Goal: Task Accomplishment & Management: Manage account settings

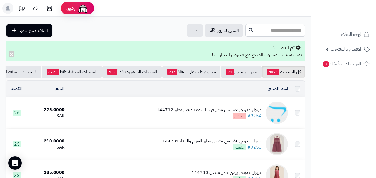
click at [268, 31] on input "text" at bounding box center [274, 30] width 59 height 13
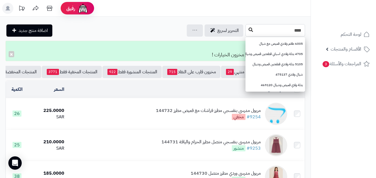
type input "****"
click at [246, 32] on button at bounding box center [250, 30] width 8 height 11
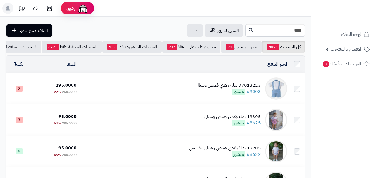
scroll to position [20, 0]
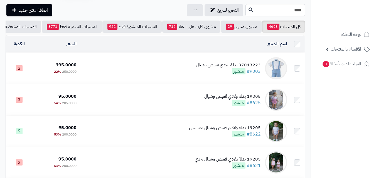
drag, startPoint x: 0, startPoint y: 0, endPoint x: 379, endPoint y: 20, distance: 380.0
click at [376, 20] on html "رفيق ! الطلبات معالجة مكتمل إرجاع المنتجات العملاء المتواجدون الان 20239 عملاء …" at bounding box center [188, 69] width 376 height 178
click at [128, 74] on td "37013223 بدلة ولادي قميص وشيال #9003 منشور" at bounding box center [184, 68] width 210 height 31
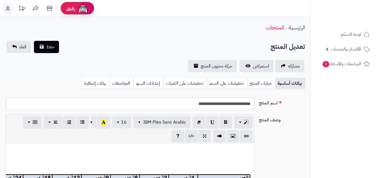
scroll to position [129, 0]
click at [267, 82] on link "خيارات المنتج" at bounding box center [261, 83] width 28 height 11
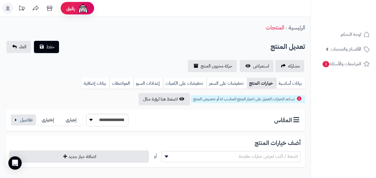
click at [21, 114] on div "**********" at bounding box center [69, 120] width 118 height 13
click at [27, 122] on button "button" at bounding box center [23, 119] width 25 height 11
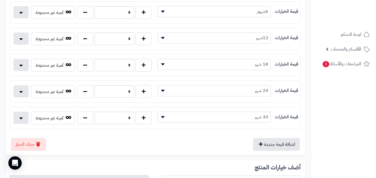
scroll to position [0, 0]
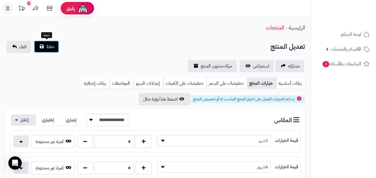
click at [50, 44] on span "حفظ" at bounding box center [50, 46] width 8 height 7
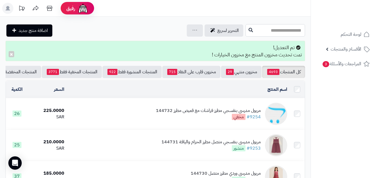
click at [287, 31] on input "text" at bounding box center [274, 30] width 59 height 13
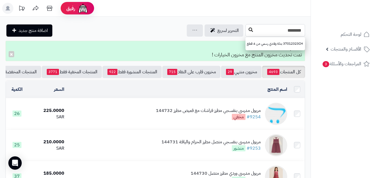
type input "********"
click at [246, 34] on button at bounding box center [250, 30] width 8 height 11
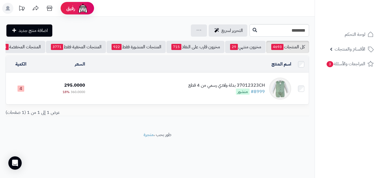
click at [172, 83] on td "37012323CH بدلة ولادي رسمي من 4 قطع #8999 منشور" at bounding box center [190, 88] width 206 height 31
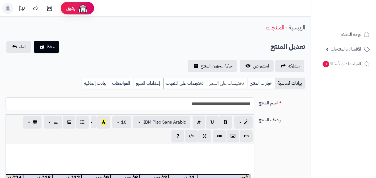
scroll to position [129, 0]
click at [256, 86] on link "خيارات المنتج" at bounding box center [261, 83] width 28 height 11
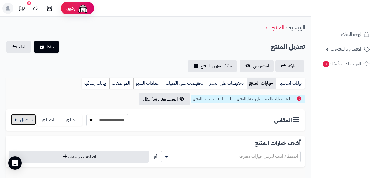
click at [20, 119] on button "button" at bounding box center [23, 119] width 25 height 11
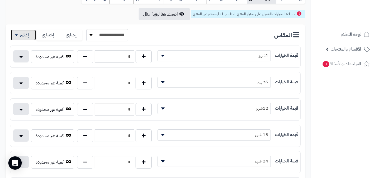
scroll to position [93, 0]
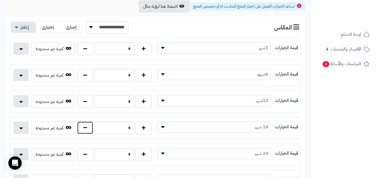
click at [86, 130] on button "button" at bounding box center [85, 127] width 16 height 13
type input "*"
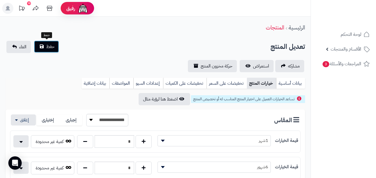
click at [47, 43] on button "حفظ" at bounding box center [46, 47] width 25 height 12
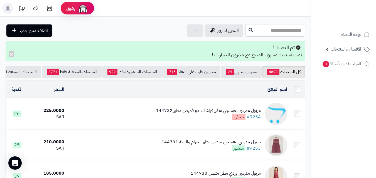
click at [278, 33] on input "text" at bounding box center [274, 30] width 59 height 13
type input "****"
click at [248, 29] on icon at bounding box center [250, 30] width 4 height 4
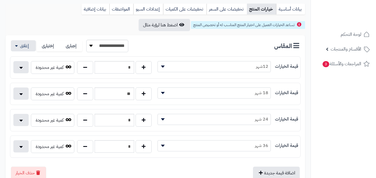
scroll to position [102, 0]
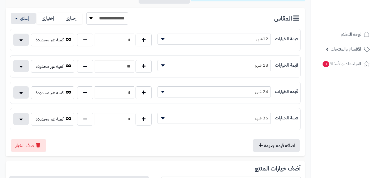
drag, startPoint x: 0, startPoint y: 0, endPoint x: 379, endPoint y: 78, distance: 387.4
drag, startPoint x: 139, startPoint y: 65, endPoint x: 128, endPoint y: 66, distance: 10.6
click at [138, 65] on button "button" at bounding box center [143, 66] width 16 height 13
type input "**"
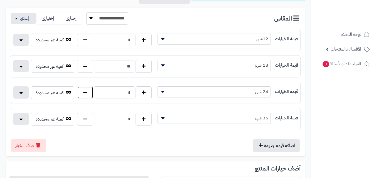
click at [89, 95] on button "button" at bounding box center [85, 92] width 16 height 13
type input "*"
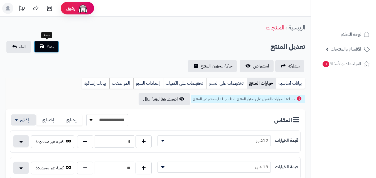
click at [54, 49] on span "حفظ" at bounding box center [50, 46] width 8 height 7
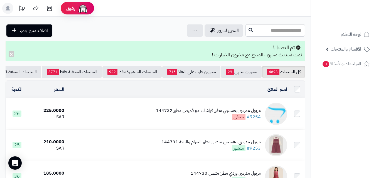
click at [264, 32] on input "text" at bounding box center [274, 30] width 59 height 13
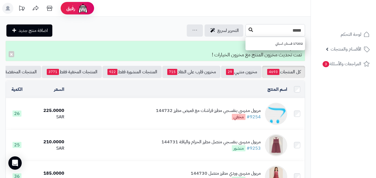
type input "*****"
click at [246, 27] on button at bounding box center [250, 30] width 8 height 11
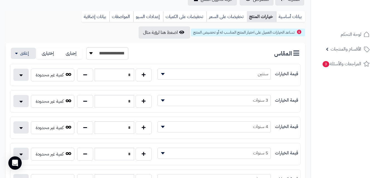
drag, startPoint x: 0, startPoint y: 0, endPoint x: 359, endPoint y: 40, distance: 361.4
click at [375, 37] on html "رفيق ! 0 الطلبات معالجة مكتمل إرجاع المنتجات العملاء المتواجدون الان 20239 عملا…" at bounding box center [188, 22] width 376 height 178
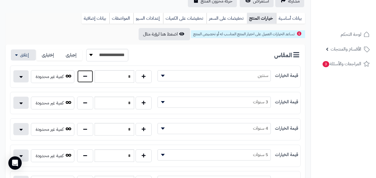
drag, startPoint x: 88, startPoint y: 71, endPoint x: 86, endPoint y: 75, distance: 4.6
click at [88, 72] on button "button" at bounding box center [85, 76] width 16 height 13
type input "*"
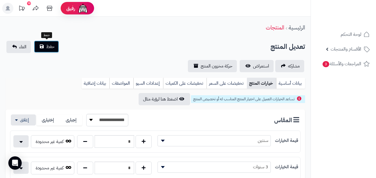
click at [49, 46] on span "حفظ" at bounding box center [50, 46] width 8 height 7
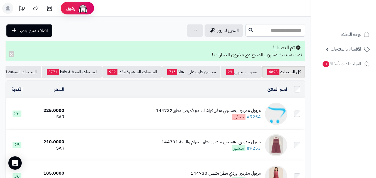
click at [250, 36] on input "text" at bounding box center [274, 30] width 59 height 13
click at [245, 25] on input "*****" at bounding box center [274, 30] width 59 height 13
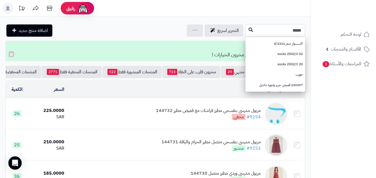
type input "*****"
click at [248, 31] on icon at bounding box center [250, 30] width 4 height 4
click at [245, 27] on input "*****" at bounding box center [274, 30] width 59 height 13
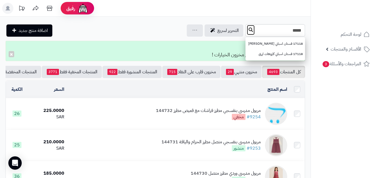
click at [246, 33] on button at bounding box center [250, 30] width 8 height 11
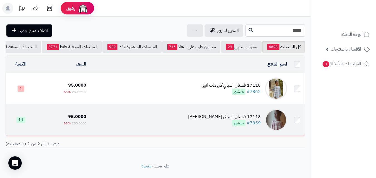
click at [149, 119] on td "17118 فستان اسباني كاروهات وردي #7859 منشور" at bounding box center [188, 120] width 201 height 31
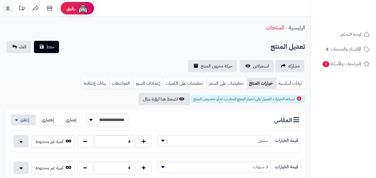
scroll to position [107, 0]
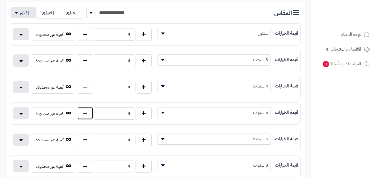
click at [86, 112] on button "button" at bounding box center [85, 113] width 16 height 13
type input "*"
click at [78, 61] on button "button" at bounding box center [85, 60] width 16 height 13
type input "*"
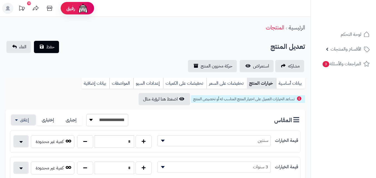
click at [56, 55] on div "**********" at bounding box center [155, 56] width 310 height 31
click at [55, 48] on button "حفظ" at bounding box center [46, 47] width 25 height 12
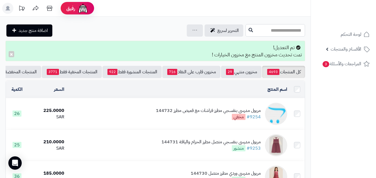
click at [297, 27] on input "text" at bounding box center [274, 30] width 59 height 13
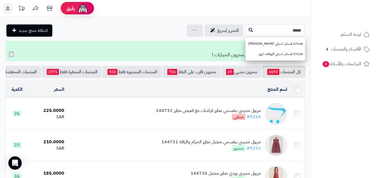
drag, startPoint x: 292, startPoint y: 29, endPoint x: 307, endPoint y: 24, distance: 16.0
click at [307, 24] on div "***** 17118 فستان اسباني كاروهات وردي 17118 فستان اسباني كاروهات ازرق التحرير ل…" at bounding box center [155, 30] width 310 height 13
type input "*****"
click at [246, 29] on button at bounding box center [250, 30] width 8 height 11
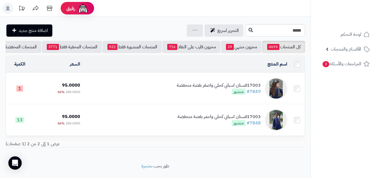
click at [169, 114] on td "17003فستان اسباني كحلي واحمر بقصة منخفضة #7848 منشور" at bounding box center [185, 120] width 207 height 31
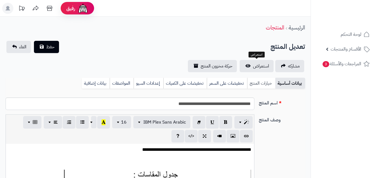
scroll to position [74, 0]
click at [259, 85] on link "خيارات المنتج" at bounding box center [261, 83] width 28 height 11
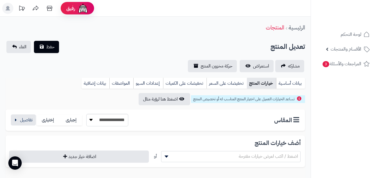
click at [36, 124] on div "**********" at bounding box center [69, 120] width 118 height 13
click at [31, 123] on button "button" at bounding box center [23, 119] width 25 height 11
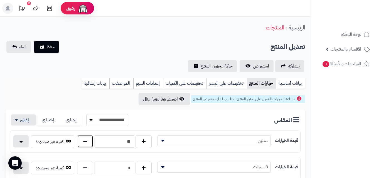
click at [85, 139] on button "button" at bounding box center [85, 141] width 16 height 13
type input "*"
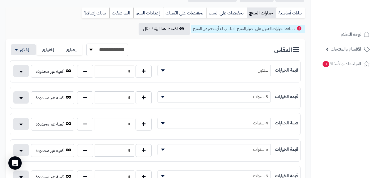
scroll to position [83, 0]
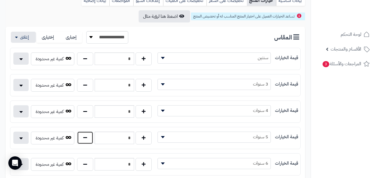
click at [87, 137] on button "button" at bounding box center [85, 137] width 16 height 13
type input "*"
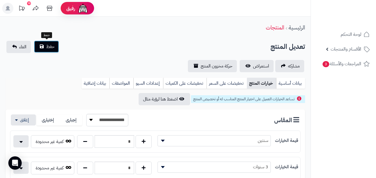
click at [38, 42] on button "حفظ" at bounding box center [46, 47] width 25 height 12
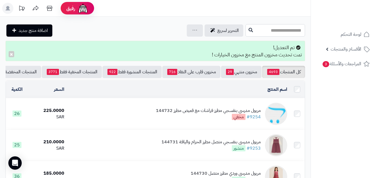
click at [270, 33] on input "text" at bounding box center [274, 30] width 59 height 13
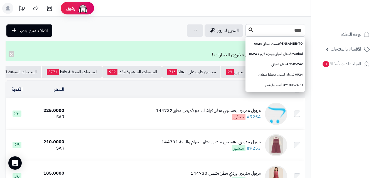
type input "****"
click at [248, 29] on icon at bounding box center [250, 30] width 4 height 4
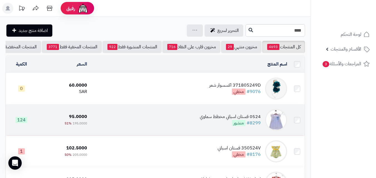
click at [213, 120] on div "0524 فستان اسباني مخطط سماوي" at bounding box center [230, 117] width 61 height 6
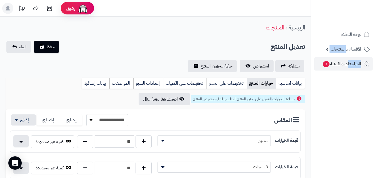
drag, startPoint x: 346, startPoint y: 51, endPoint x: 348, endPoint y: 61, distance: 9.7
click at [348, 61] on ul "لوحة التحكم الأقسام والمنتجات المنتجات مخزون الخيارات الأقسام الماركات مواصفات …" at bounding box center [343, 49] width 65 height 43
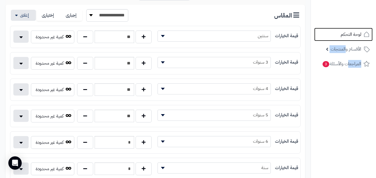
scroll to position [110, 0]
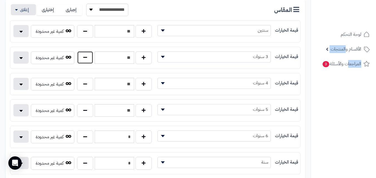
click at [87, 61] on button "button" at bounding box center [85, 57] width 16 height 13
type input "**"
click at [89, 137] on button "button" at bounding box center [85, 136] width 16 height 13
type input "*"
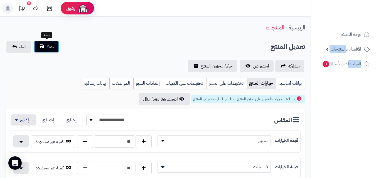
click at [51, 47] on span "حفظ" at bounding box center [50, 46] width 8 height 7
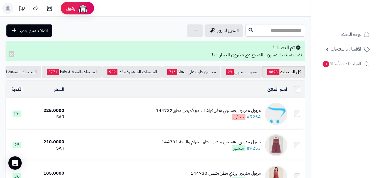
click at [267, 34] on input "text" at bounding box center [274, 30] width 59 height 13
type input "******"
click at [248, 29] on icon at bounding box center [250, 30] width 4 height 4
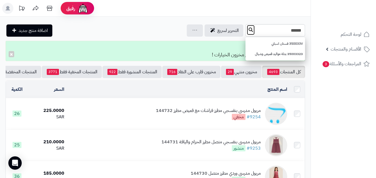
click at [248, 32] on icon at bounding box center [250, 30] width 4 height 4
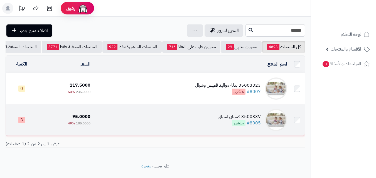
click at [163, 123] on td "350033V فستان اسباني #8005 منشور" at bounding box center [191, 120] width 197 height 31
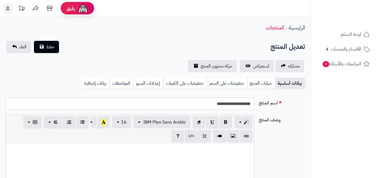
scroll to position [81, 0]
click at [257, 87] on link "خيارات المنتج" at bounding box center [261, 83] width 28 height 11
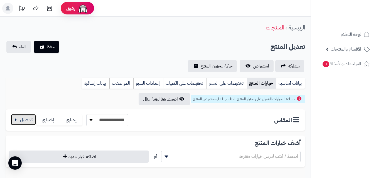
click at [23, 122] on button "button" at bounding box center [23, 119] width 25 height 11
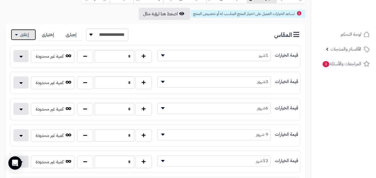
scroll to position [0, 0]
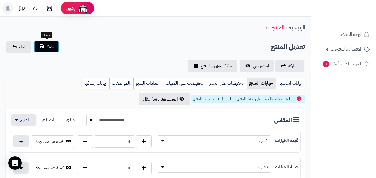
click at [55, 48] on button "حفظ" at bounding box center [46, 47] width 25 height 12
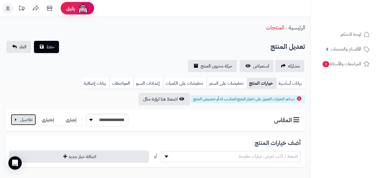
click at [17, 123] on button "button" at bounding box center [23, 119] width 25 height 11
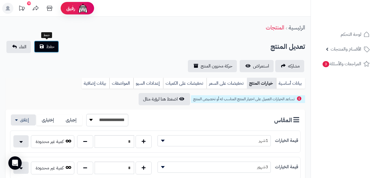
click at [51, 49] on span "حفظ" at bounding box center [50, 46] width 8 height 7
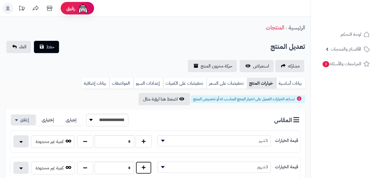
click at [147, 167] on button "button" at bounding box center [143, 168] width 16 height 13
type input "*"
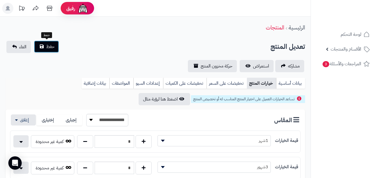
click at [54, 46] on span "حفظ" at bounding box center [50, 46] width 8 height 7
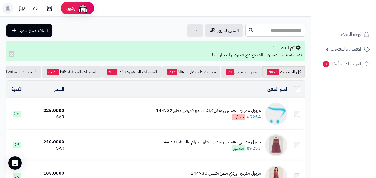
click at [245, 29] on input "text" at bounding box center [274, 30] width 59 height 13
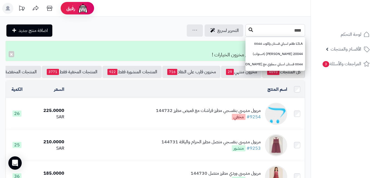
type input "****"
click at [248, 31] on icon at bounding box center [250, 30] width 4 height 4
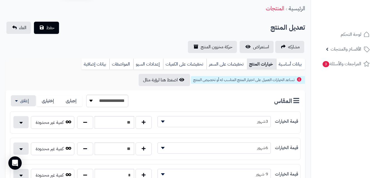
scroll to position [41, 0]
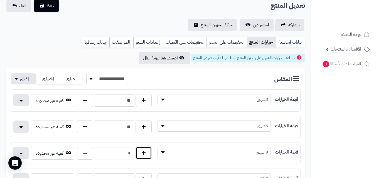
click at [140, 153] on button "button" at bounding box center [143, 153] width 16 height 13
click at [78, 152] on button "button" at bounding box center [85, 153] width 16 height 13
type input "*"
click at [138, 129] on button "button" at bounding box center [143, 126] width 16 height 13
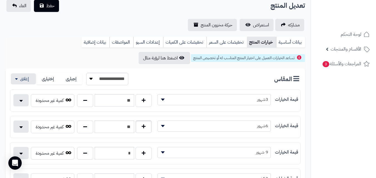
type input "**"
click at [48, 4] on span "حفظ" at bounding box center [50, 5] width 8 height 7
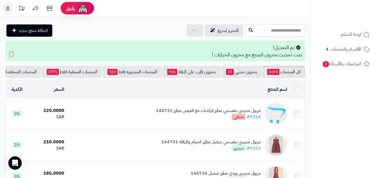
click at [270, 29] on input "text" at bounding box center [274, 30] width 59 height 13
type input "******"
click at [246, 32] on button at bounding box center [250, 30] width 8 height 11
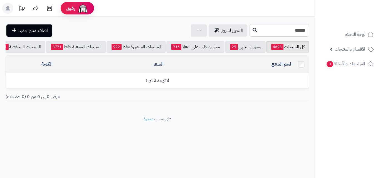
drag, startPoint x: 299, startPoint y: 29, endPoint x: 294, endPoint y: 30, distance: 5.0
click at [296, 29] on input "******" at bounding box center [278, 30] width 59 height 13
type input "*****"
click at [252, 28] on icon at bounding box center [254, 30] width 4 height 4
drag, startPoint x: 298, startPoint y: 35, endPoint x: 299, endPoint y: 32, distance: 3.8
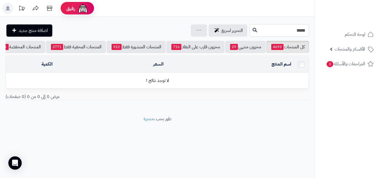
click at [299, 32] on input "*****" at bounding box center [278, 30] width 59 height 13
type input "*****"
click at [252, 30] on icon at bounding box center [254, 30] width 4 height 4
drag, startPoint x: 300, startPoint y: 30, endPoint x: 347, endPoint y: 26, distance: 47.1
click at [345, 28] on div "رفيق ! الطلبات معالجة مكتمل إرجاع المنتجات العملاء المتواجدون الان 20240 عملاء …" at bounding box center [190, 89] width 380 height 178
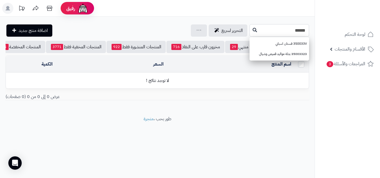
click at [249, 26] on input "******" at bounding box center [278, 30] width 59 height 13
type input "******"
click at [288, 43] on link "350033V فستان اسباني" at bounding box center [278, 44] width 59 height 10
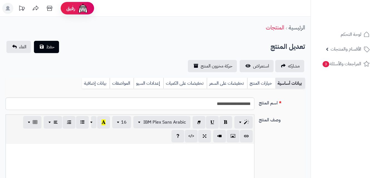
scroll to position [81, 0]
click at [259, 82] on link "خيارات المنتج" at bounding box center [261, 83] width 28 height 11
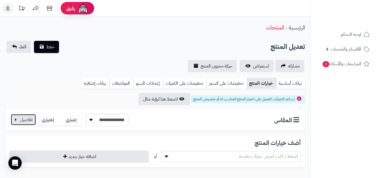
click at [24, 119] on button "button" at bounding box center [23, 119] width 25 height 11
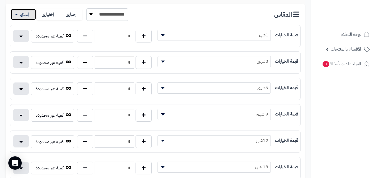
scroll to position [104, 0]
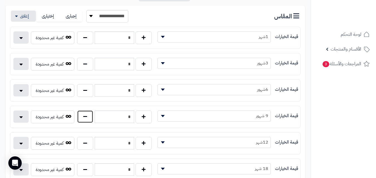
click at [90, 120] on button "button" at bounding box center [85, 116] width 16 height 13
type input "*"
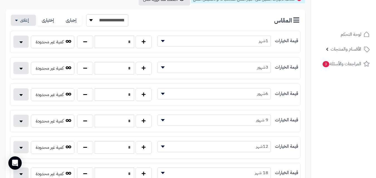
scroll to position [0, 0]
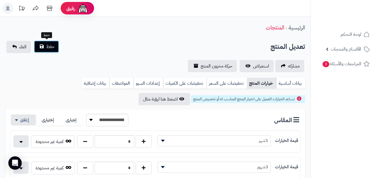
click at [45, 44] on button "حفظ" at bounding box center [46, 47] width 25 height 12
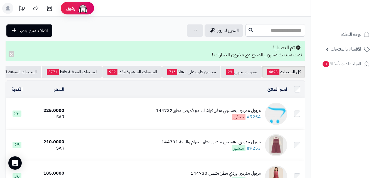
click at [247, 29] on input "text" at bounding box center [274, 30] width 59 height 13
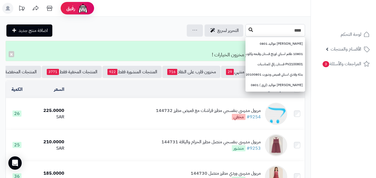
type input "****"
click at [246, 34] on button at bounding box center [250, 30] width 8 height 11
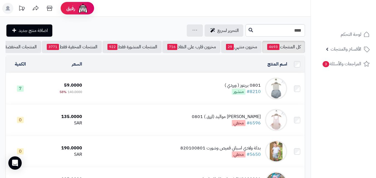
click at [197, 89] on td "0801 بريتوز ( ورردي ) #8210 منشور" at bounding box center [186, 88] width 205 height 31
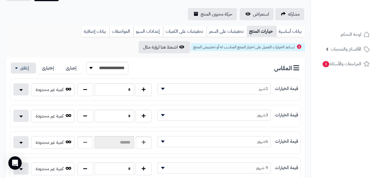
scroll to position [53, 0]
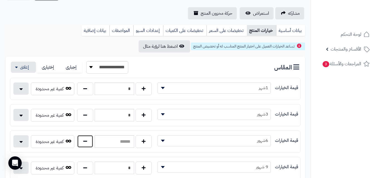
click at [84, 143] on button "button" at bounding box center [85, 141] width 16 height 13
type input "*"
click at [88, 168] on button "button" at bounding box center [85, 168] width 16 height 13
type input "*"
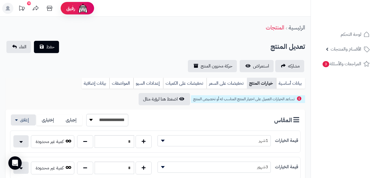
click at [52, 54] on div "**********" at bounding box center [155, 56] width 310 height 31
click at [51, 46] on span "حفظ" at bounding box center [50, 46] width 8 height 7
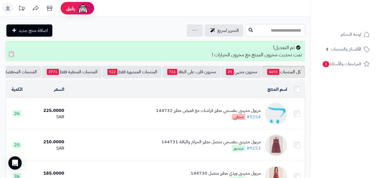
click at [245, 29] on input "text" at bounding box center [274, 30] width 59 height 13
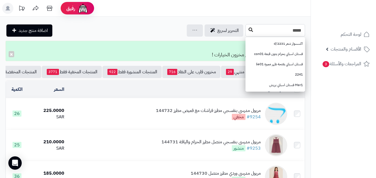
type input "*****"
click at [246, 31] on button at bounding box center [250, 30] width 8 height 11
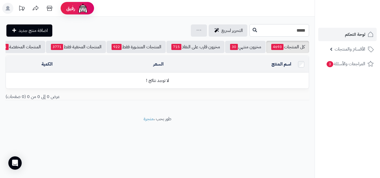
drag, startPoint x: 300, startPoint y: 34, endPoint x: 318, endPoint y: 34, distance: 18.4
click at [318, 34] on div "رفيق ! الطلبات معالجة مكتمل إرجاع المنتجات العملاء المتواجدون الان 20240 عملاء …" at bounding box center [190, 89] width 380 height 178
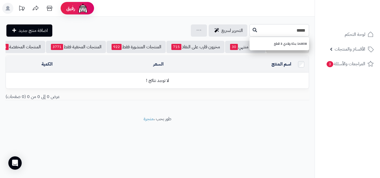
click at [249, 31] on input "*****" at bounding box center [278, 30] width 59 height 13
type input "*****"
click at [250, 31] on button at bounding box center [254, 30] width 8 height 11
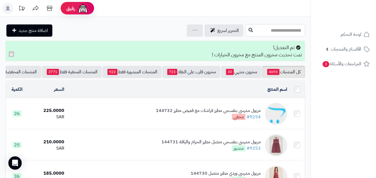
click at [290, 31] on input "text" at bounding box center [274, 30] width 59 height 13
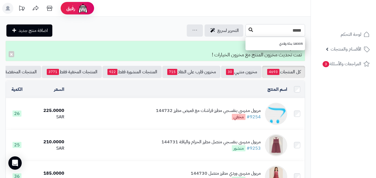
type input "*****"
click at [246, 32] on button at bounding box center [250, 30] width 8 height 11
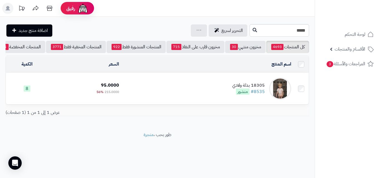
click at [192, 92] on td "18305 بدلة ولادي #8535 منشور" at bounding box center [207, 88] width 172 height 31
drag, startPoint x: 198, startPoint y: 91, endPoint x: 198, endPoint y: 95, distance: 3.6
click at [198, 95] on td "18305 بدلة ولادي #8535 منشور" at bounding box center [207, 88] width 172 height 31
click at [184, 98] on td "18305 بدلة ولادي #8535 منشور" at bounding box center [207, 88] width 172 height 31
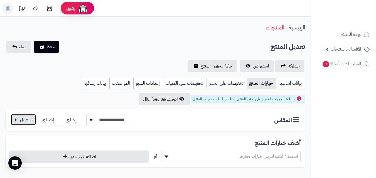
click at [27, 116] on button "button" at bounding box center [23, 119] width 25 height 11
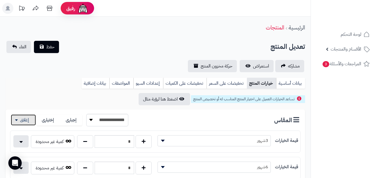
scroll to position [156, 0]
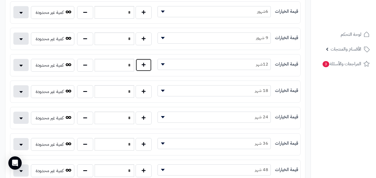
click at [143, 63] on button "button" at bounding box center [143, 65] width 16 height 13
type input "*"
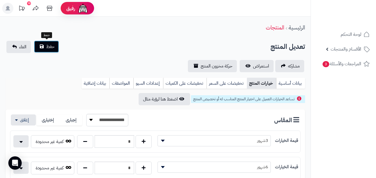
click at [45, 49] on button "حفظ" at bounding box center [46, 47] width 25 height 12
